Goal: Task Accomplishment & Management: Manage account settings

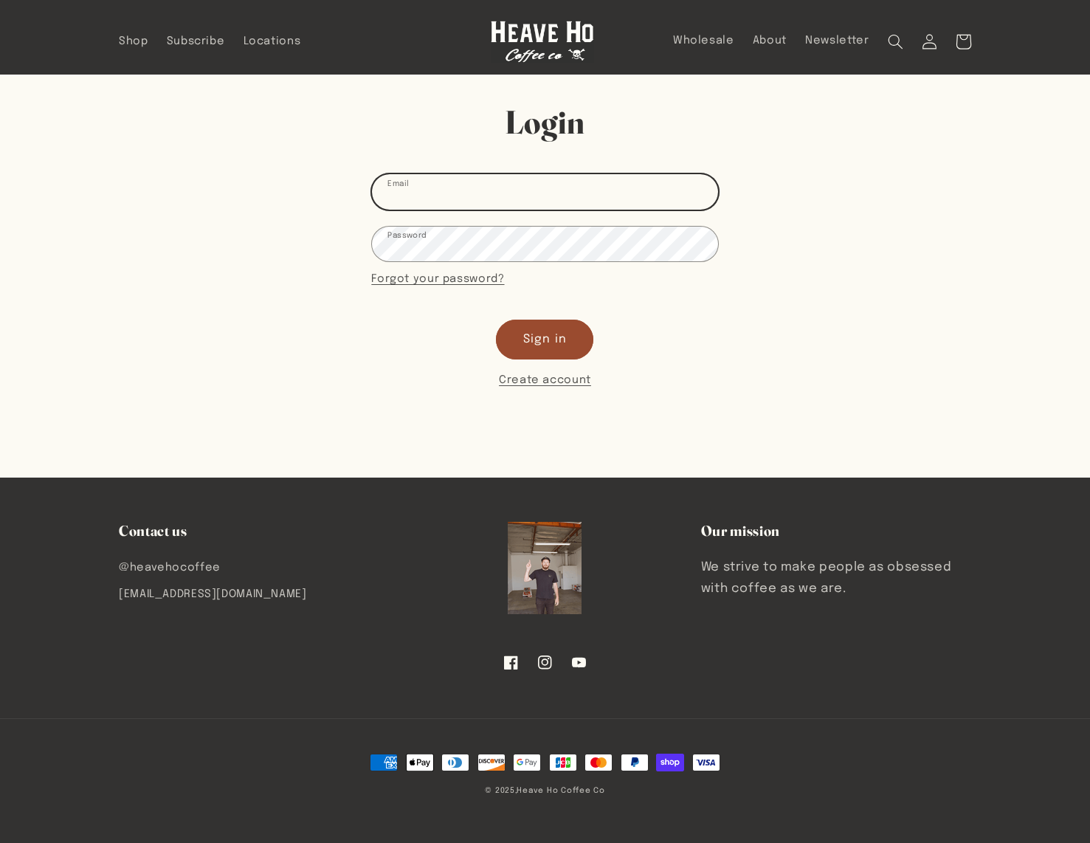
click at [582, 202] on input "Email" at bounding box center [544, 191] width 345 height 35
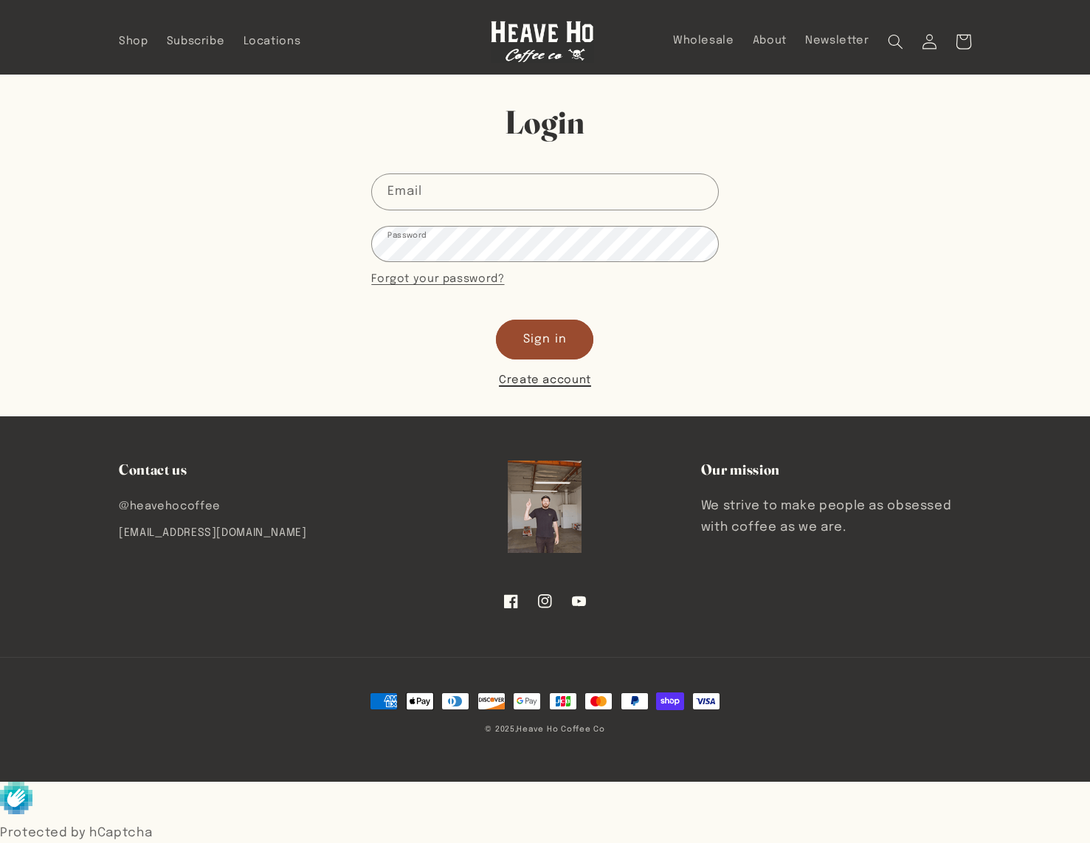
click at [535, 374] on link "Create account" at bounding box center [545, 380] width 92 height 19
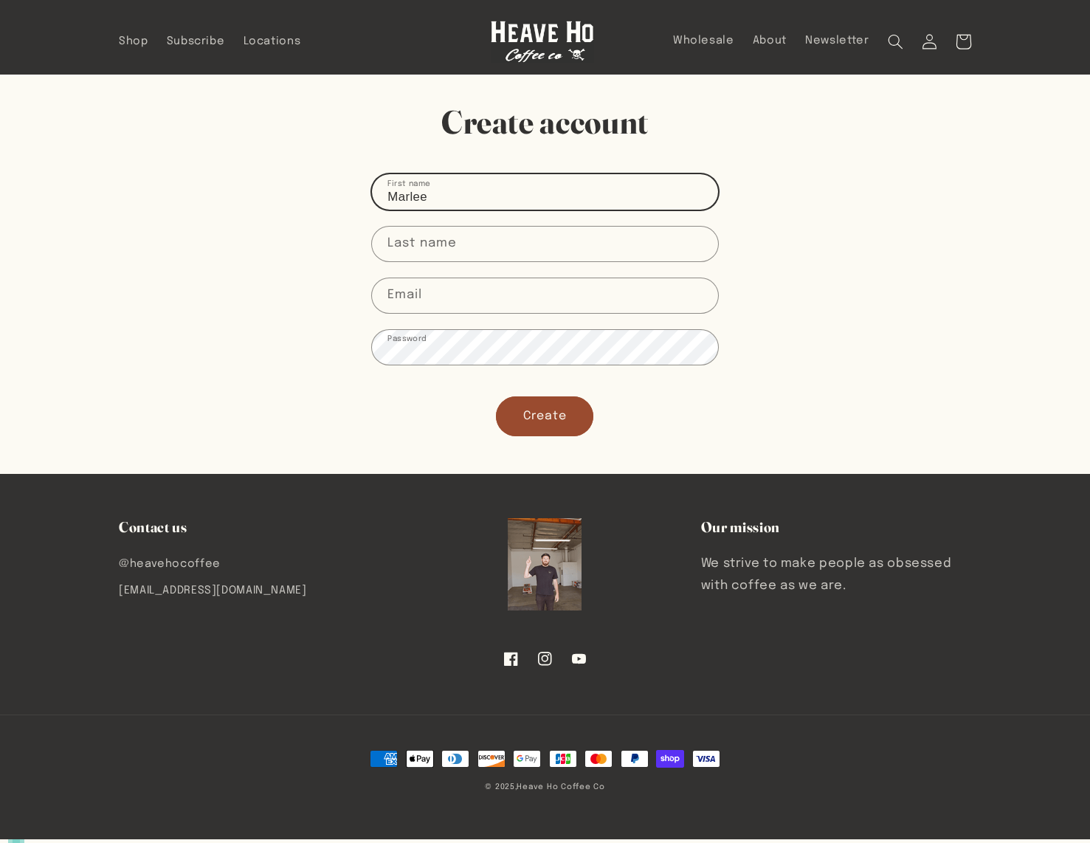
type input "Marlee"
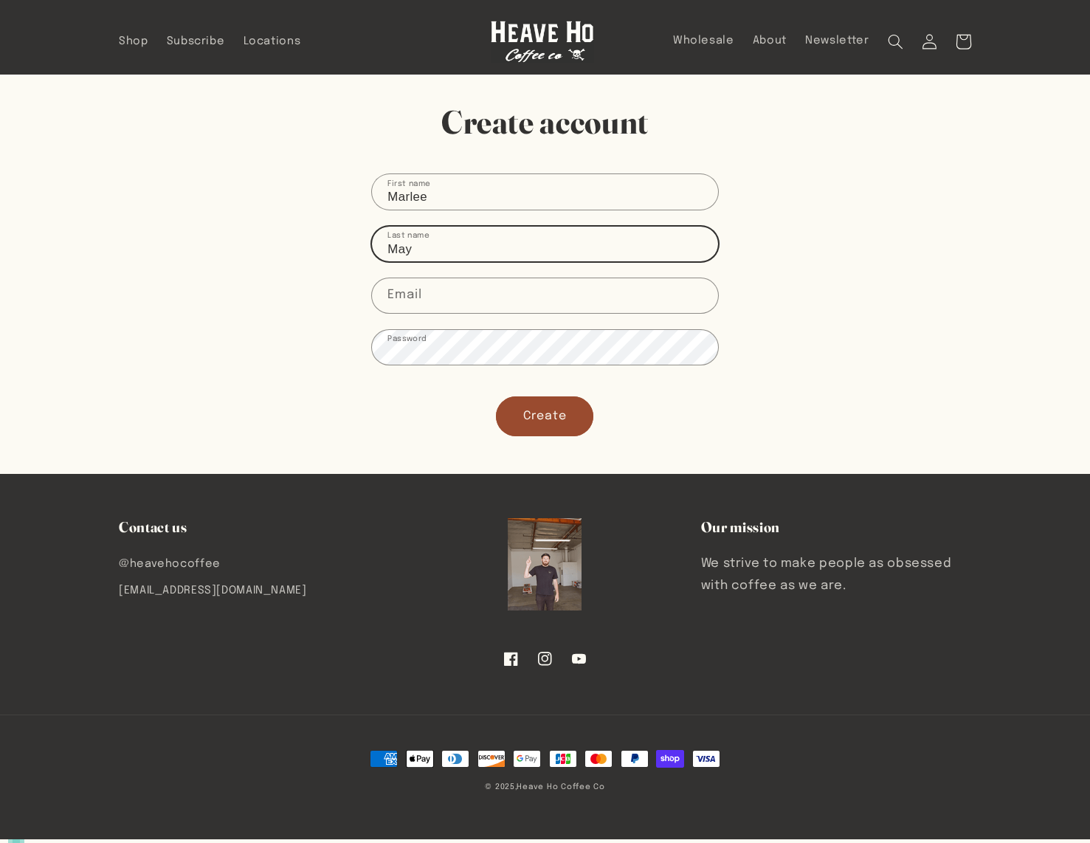
type input "May"
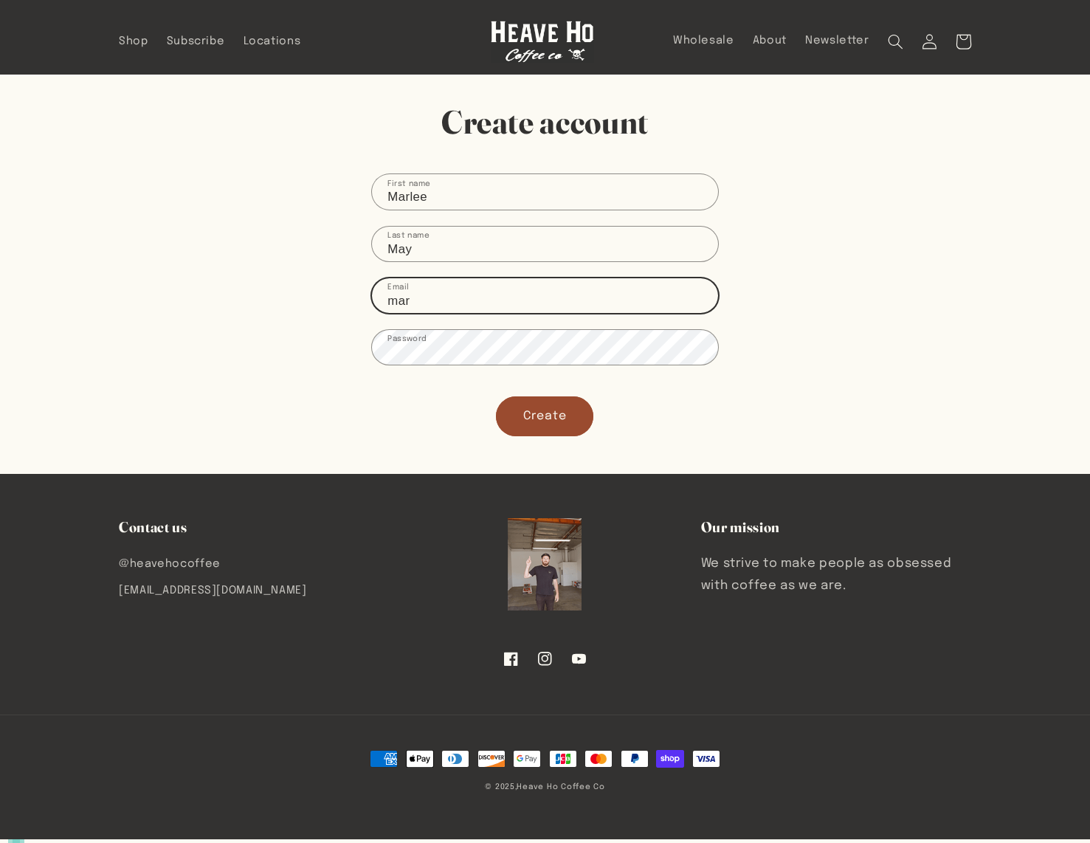
type input "marl"
type input "marlee.may7@gmail.com"
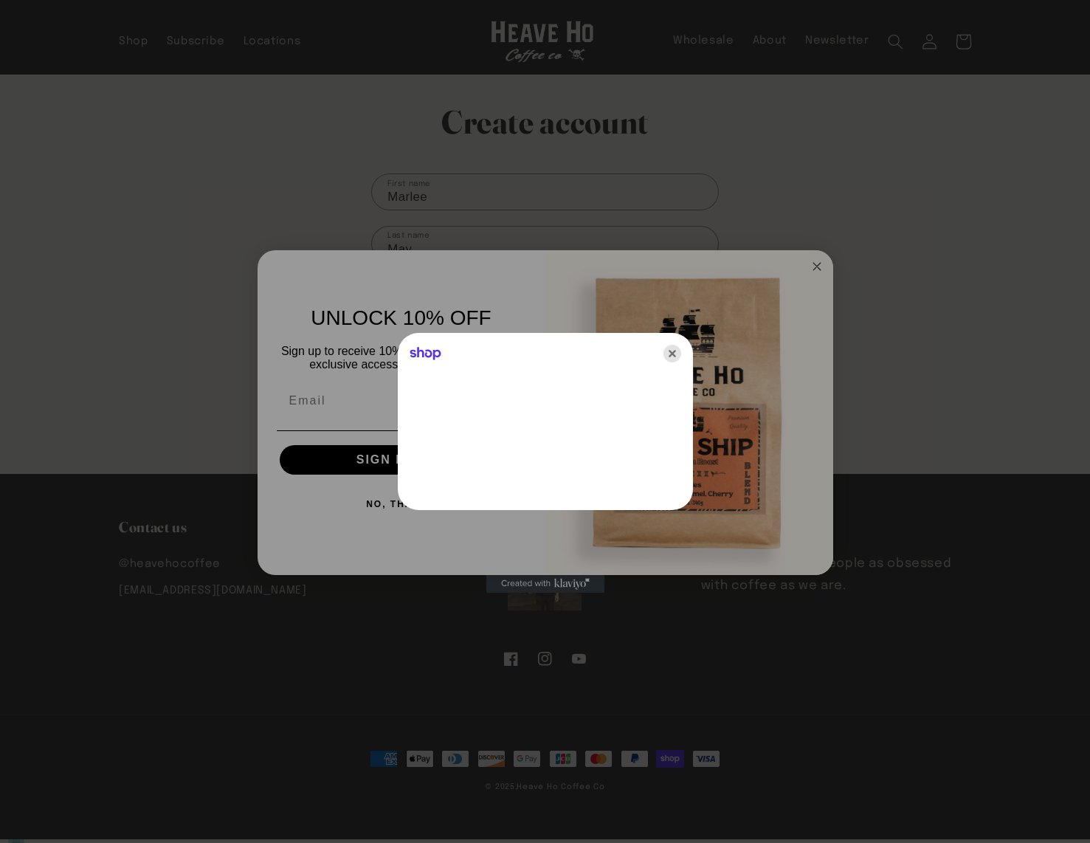
click at [672, 350] on icon "Close" at bounding box center [673, 354] width 18 height 18
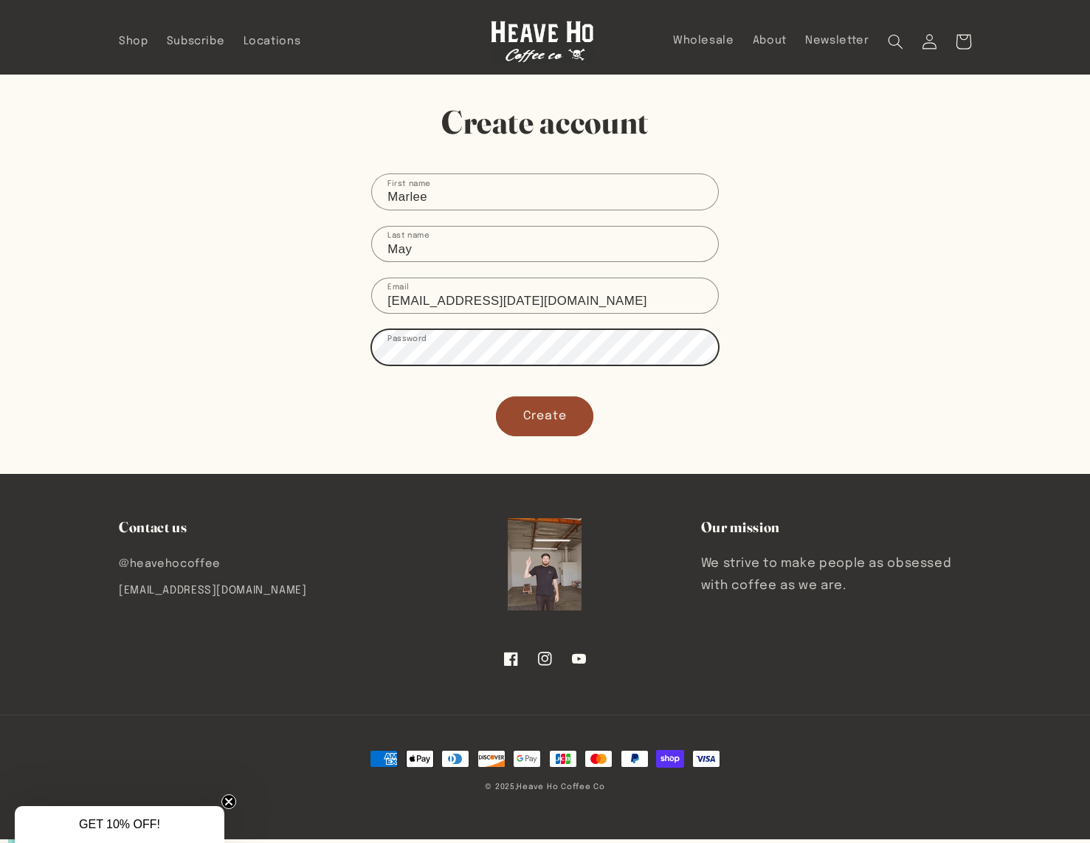
click at [545, 416] on button "Create" at bounding box center [544, 415] width 97 height 39
click at [534, 432] on button "Create" at bounding box center [544, 415] width 97 height 39
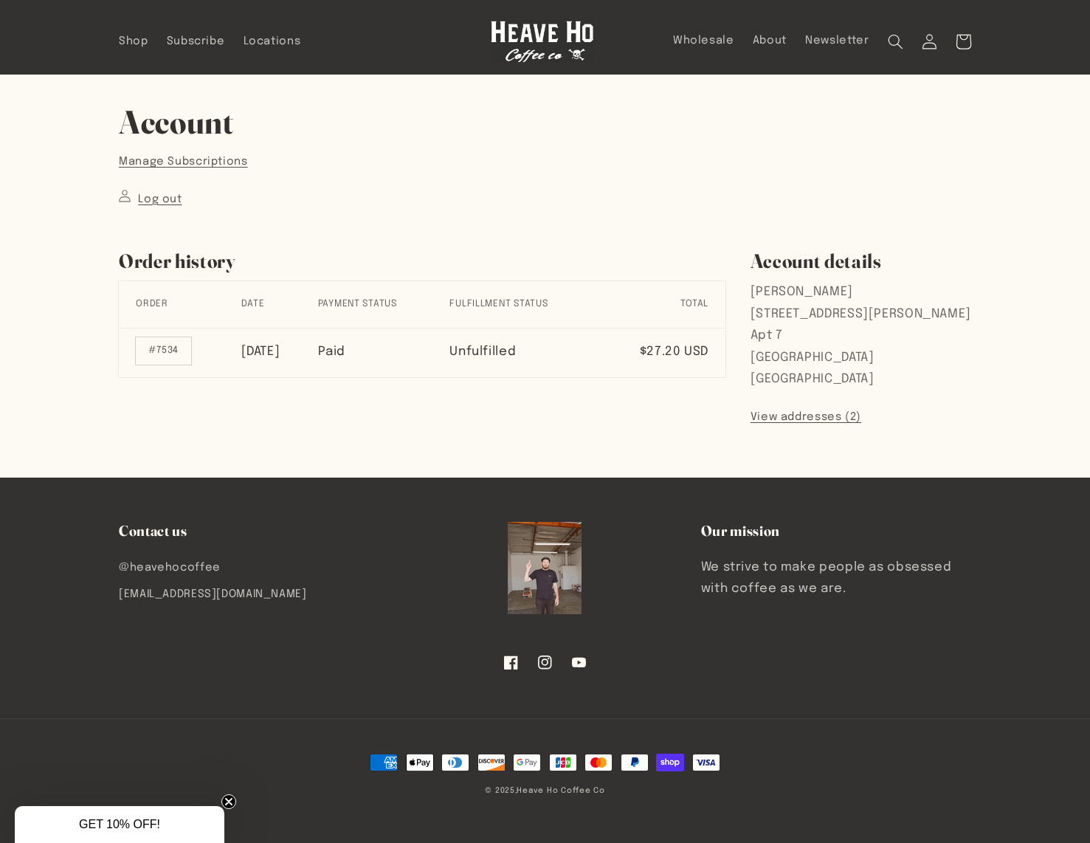
click at [450, 345] on td "Paid" at bounding box center [384, 352] width 132 height 49
click at [219, 165] on link "Manage Subscriptions" at bounding box center [183, 161] width 129 height 19
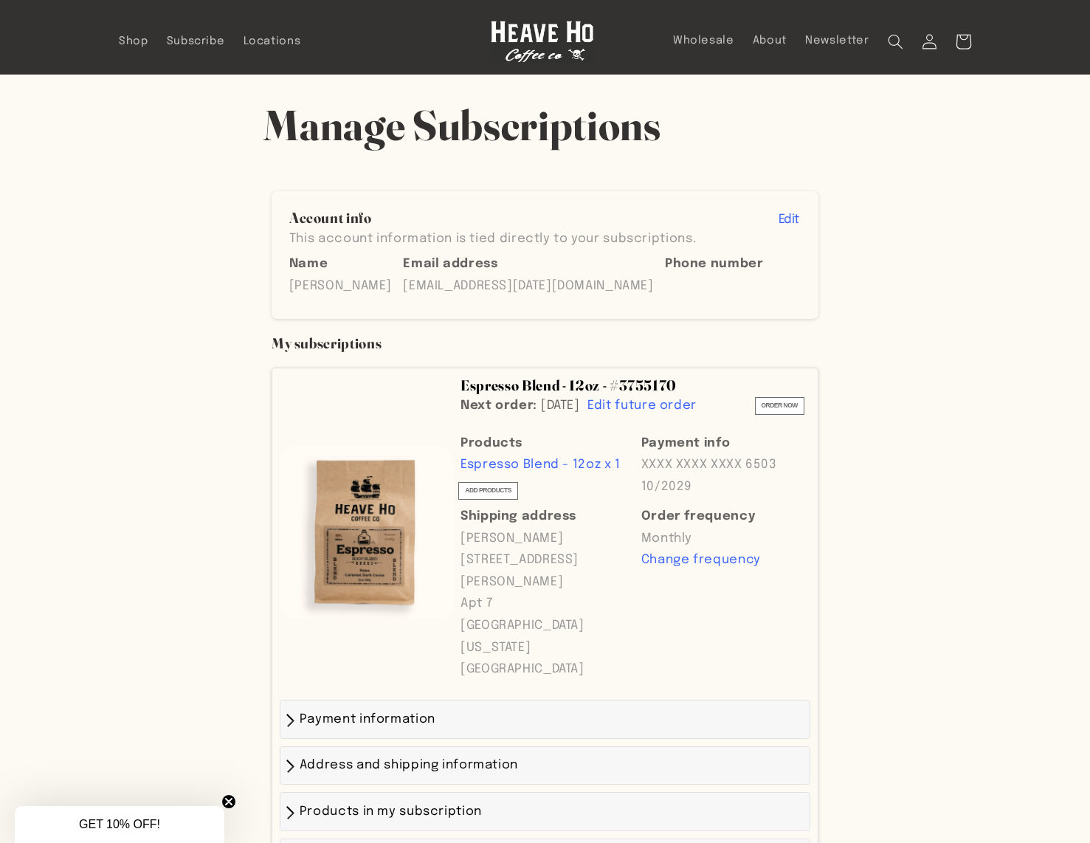
click at [898, 0] on header "Shop Subscribe Locations Wholesale About Newsletter Account Facebook Instagram …" at bounding box center [545, 37] width 930 height 75
